Goal: Transaction & Acquisition: Register for event/course

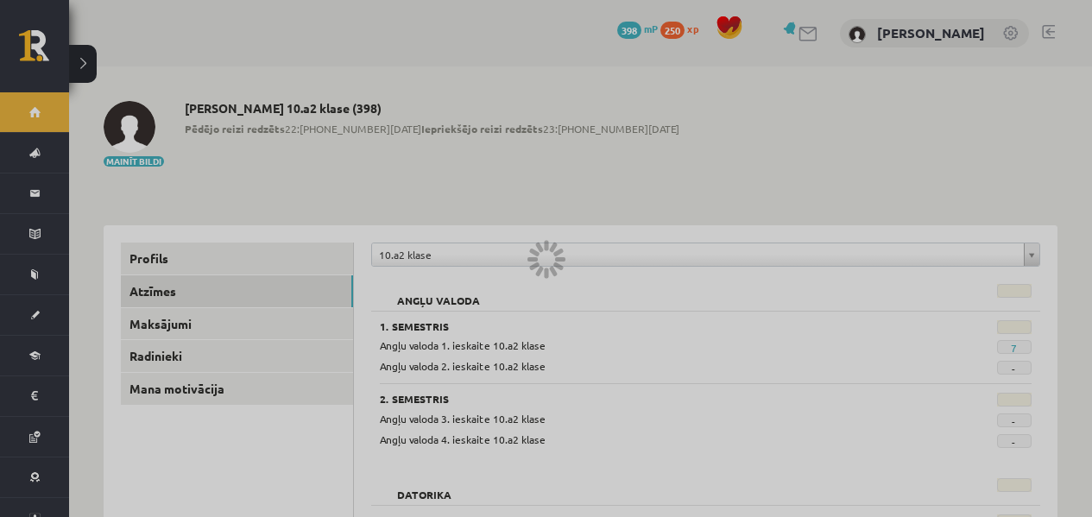
scroll to position [737, 0]
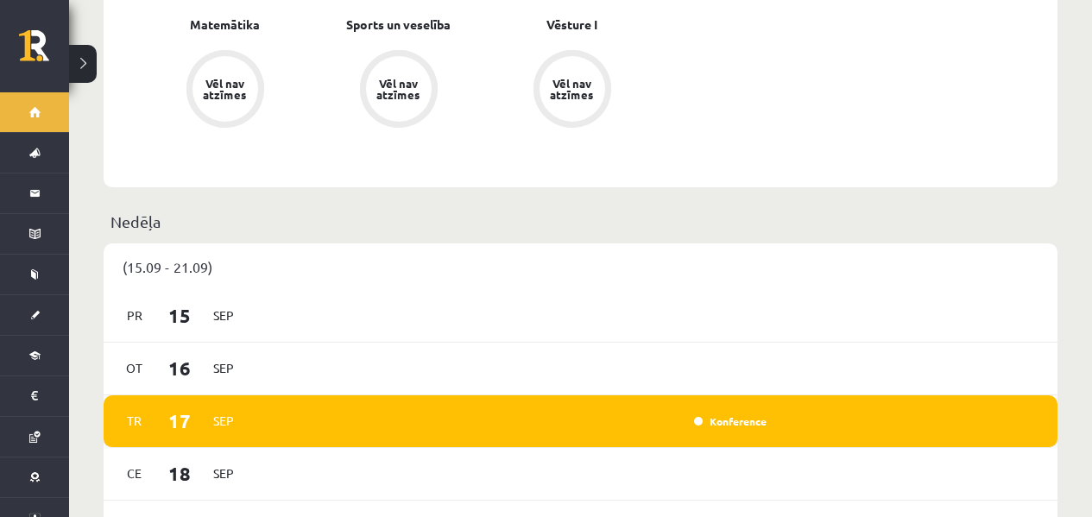
scroll to position [1118, 0]
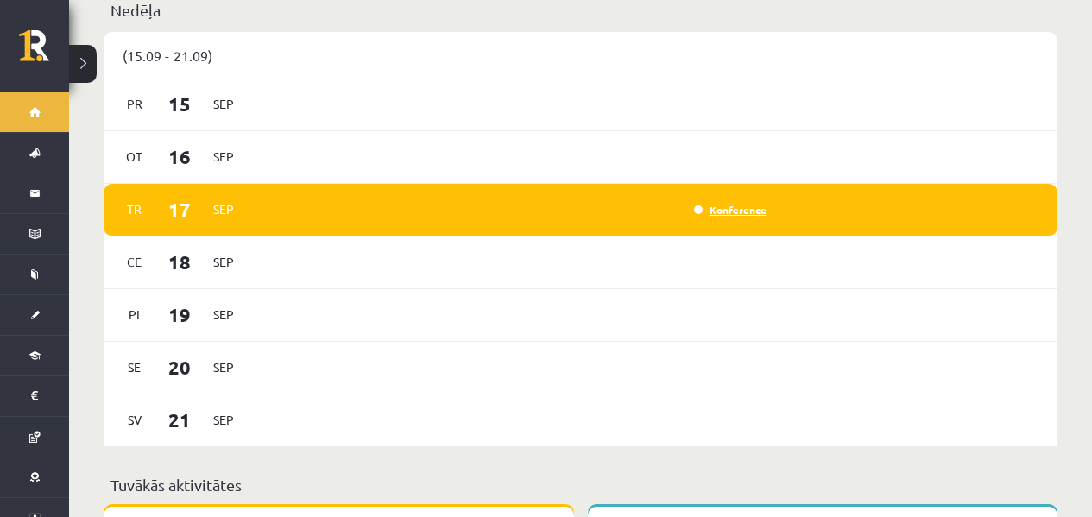
click at [713, 203] on link "Konference" at bounding box center [730, 210] width 73 height 14
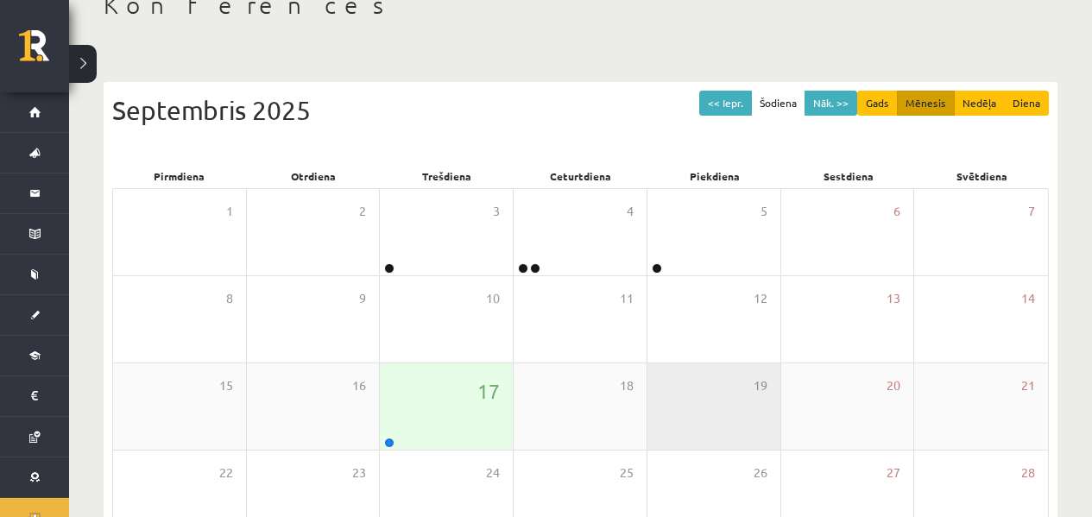
scroll to position [307, 0]
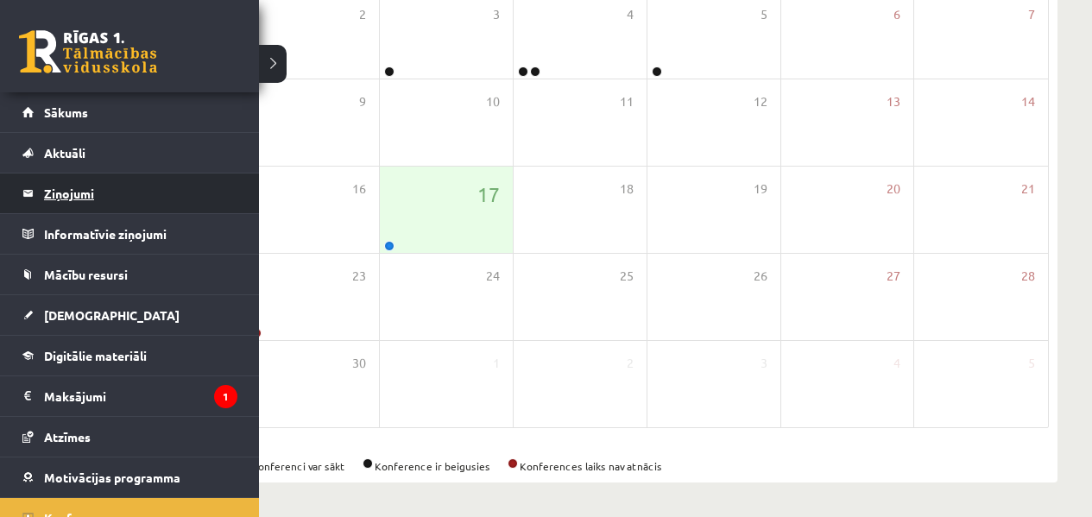
click at [75, 188] on legend "Ziņojumi 0" at bounding box center [140, 194] width 193 height 40
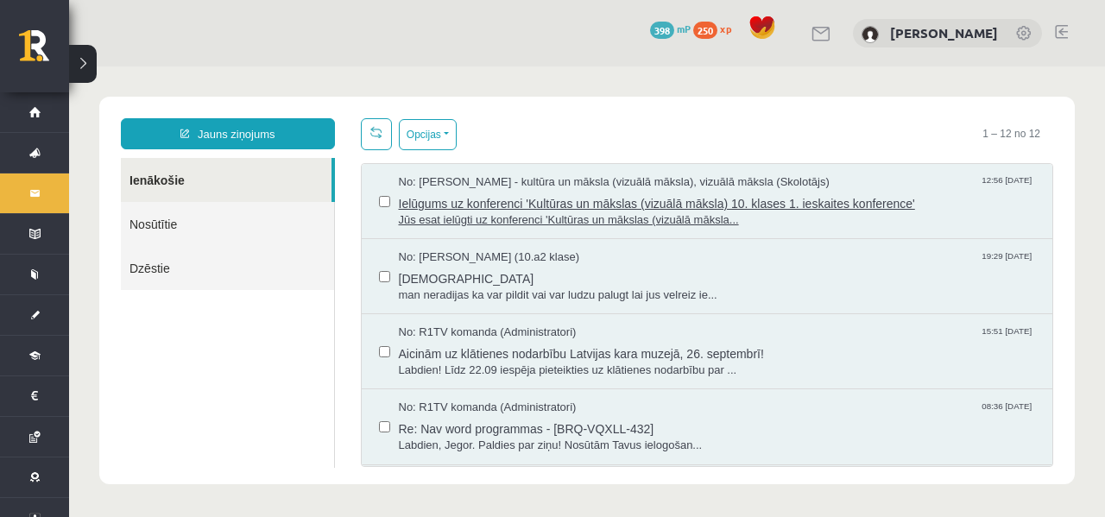
click at [550, 213] on span "Jūs esat ielūgti uz konferenci 'Kultūras un mākslas (vizuālā māksla..." at bounding box center [717, 220] width 637 height 16
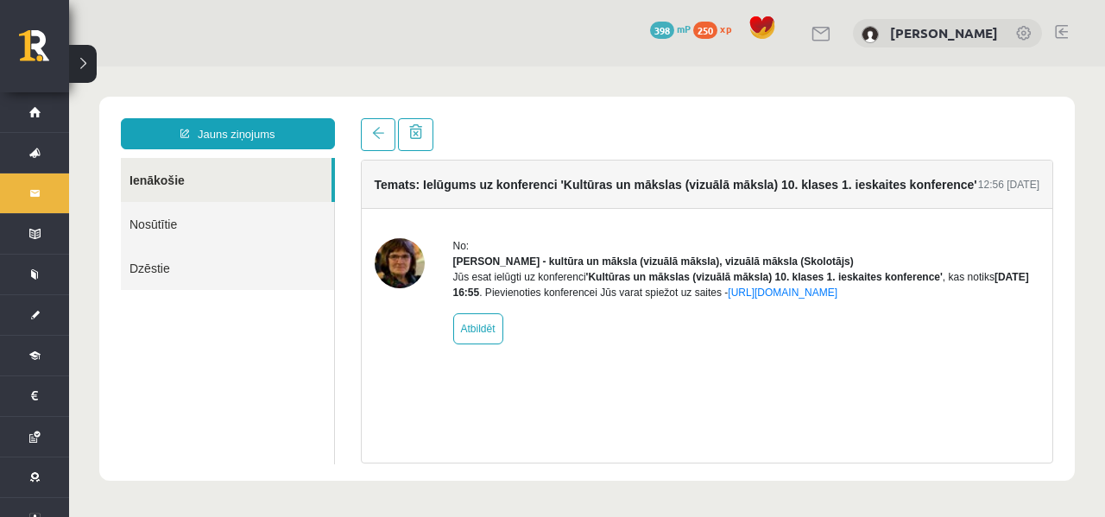
click at [843, 318] on div "No: Ilze Kolka - kultūra un māksla (vizuālā māksla), vizuālā māksla (Skolotājs)…" at bounding box center [746, 291] width 587 height 106
click at [843, 300] on div "Jūs esat ielūgti uz konferenci 'Kultūras un mākslas (vizuālā māksla) 10. klases…" at bounding box center [746, 284] width 587 height 31
click at [837, 299] on link "https://eskola.r1tv.lv/conferences/4499/join" at bounding box center [783, 293] width 110 height 12
